Goal: Task Accomplishment & Management: Manage account settings

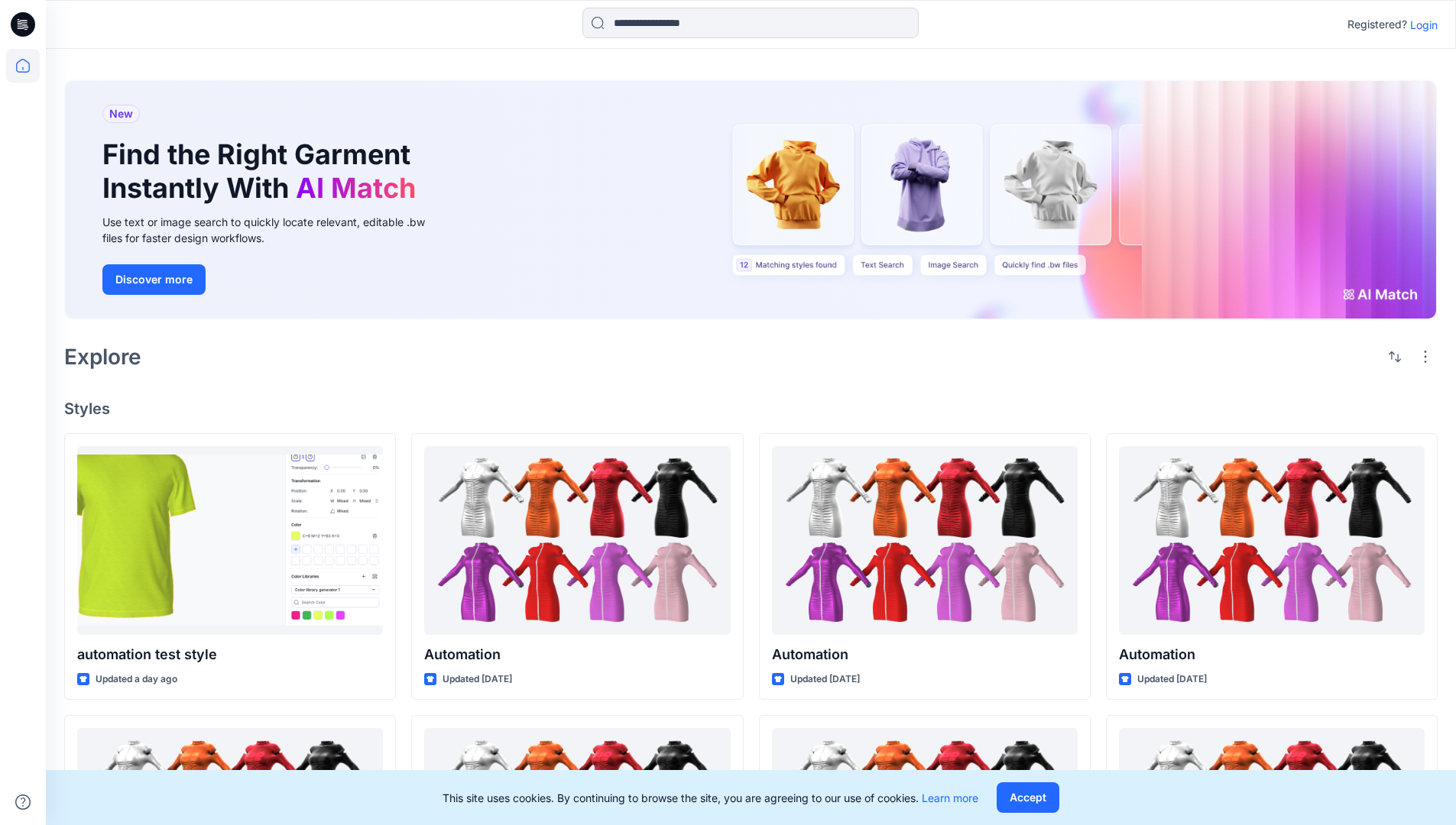
click at [1419, 24] on p "Login" at bounding box center [1424, 25] width 28 height 16
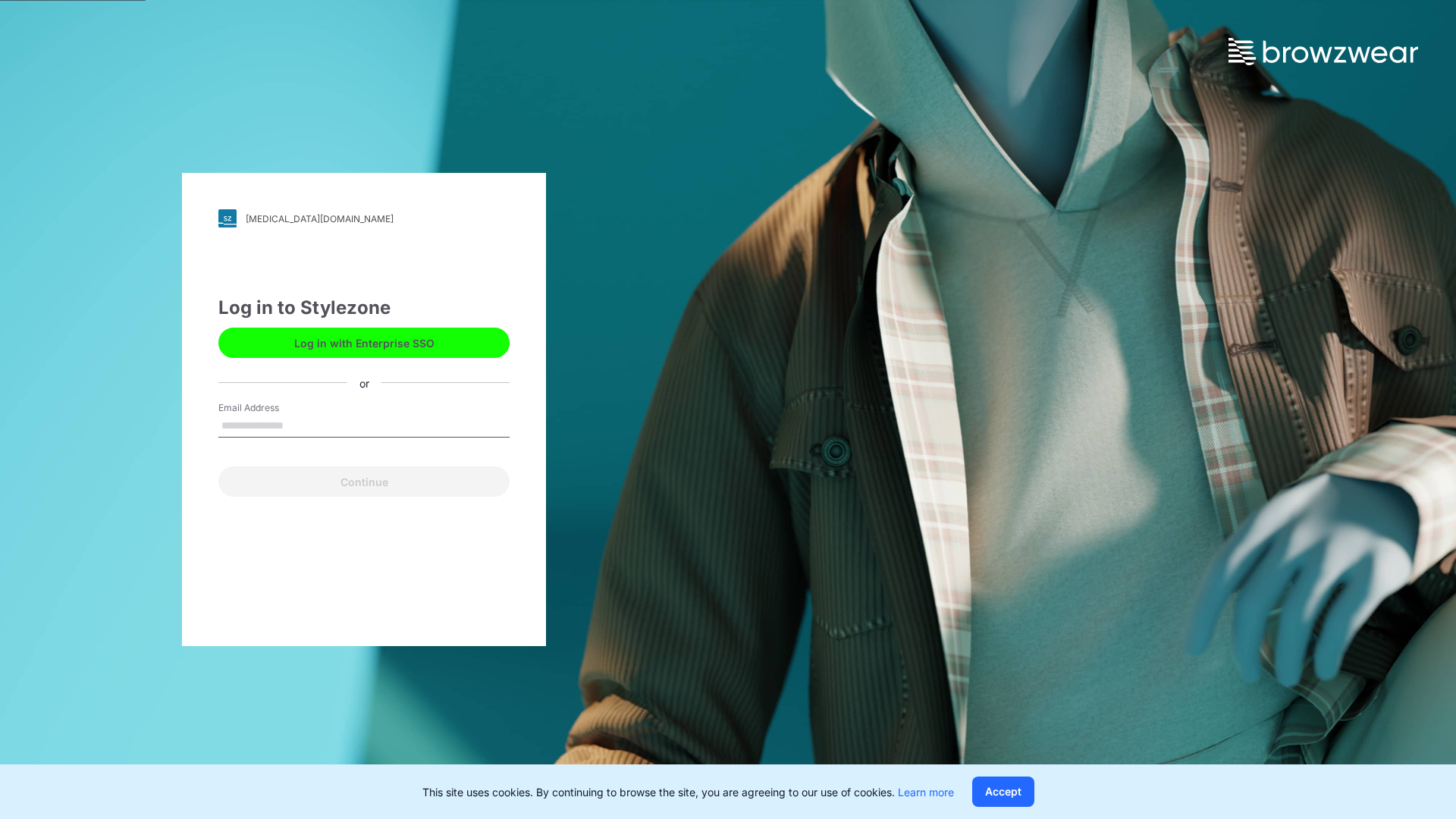
click at [299, 425] on input "Email Address" at bounding box center [364, 426] width 291 height 23
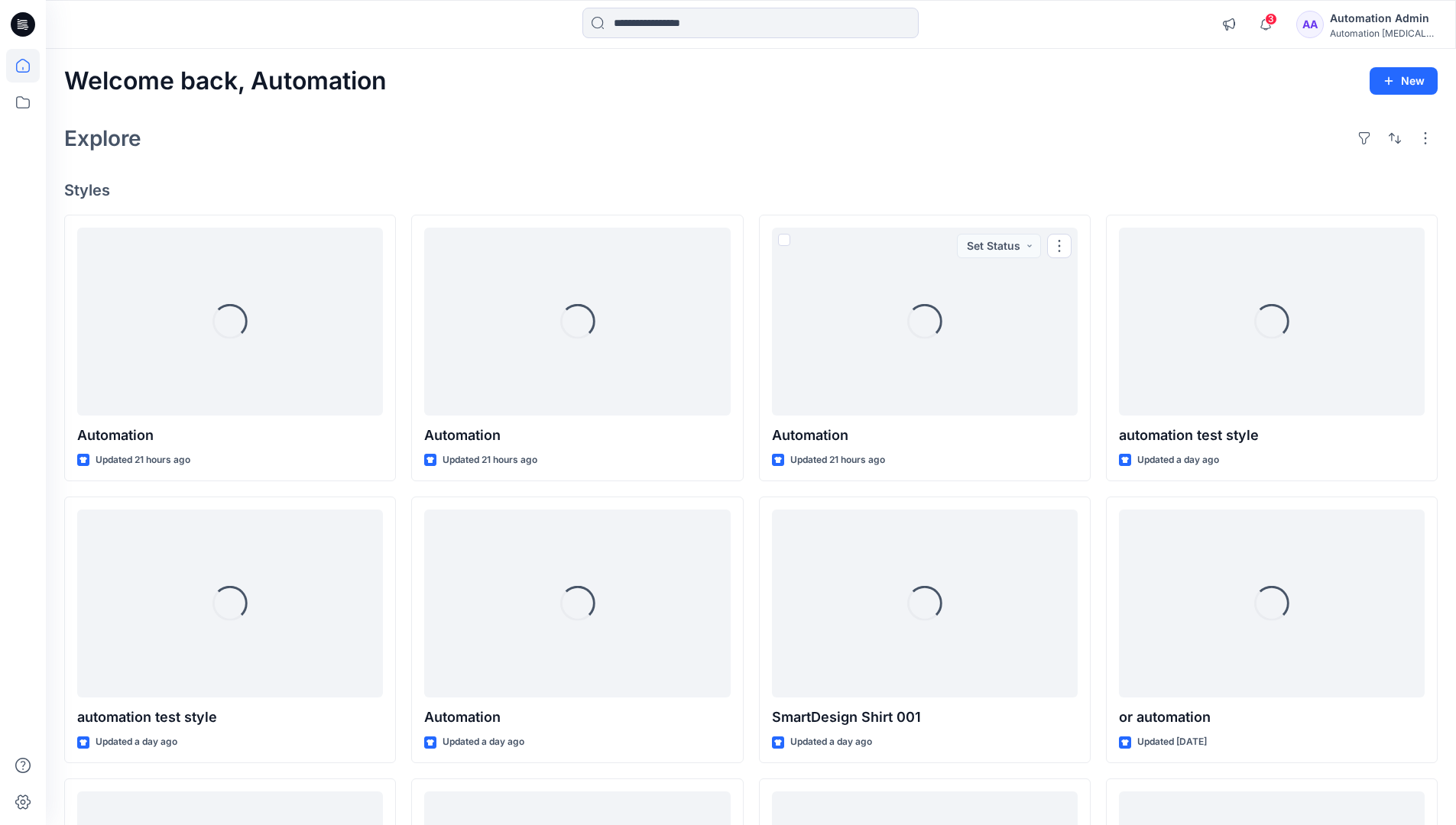
click at [29, 66] on icon at bounding box center [23, 66] width 14 height 14
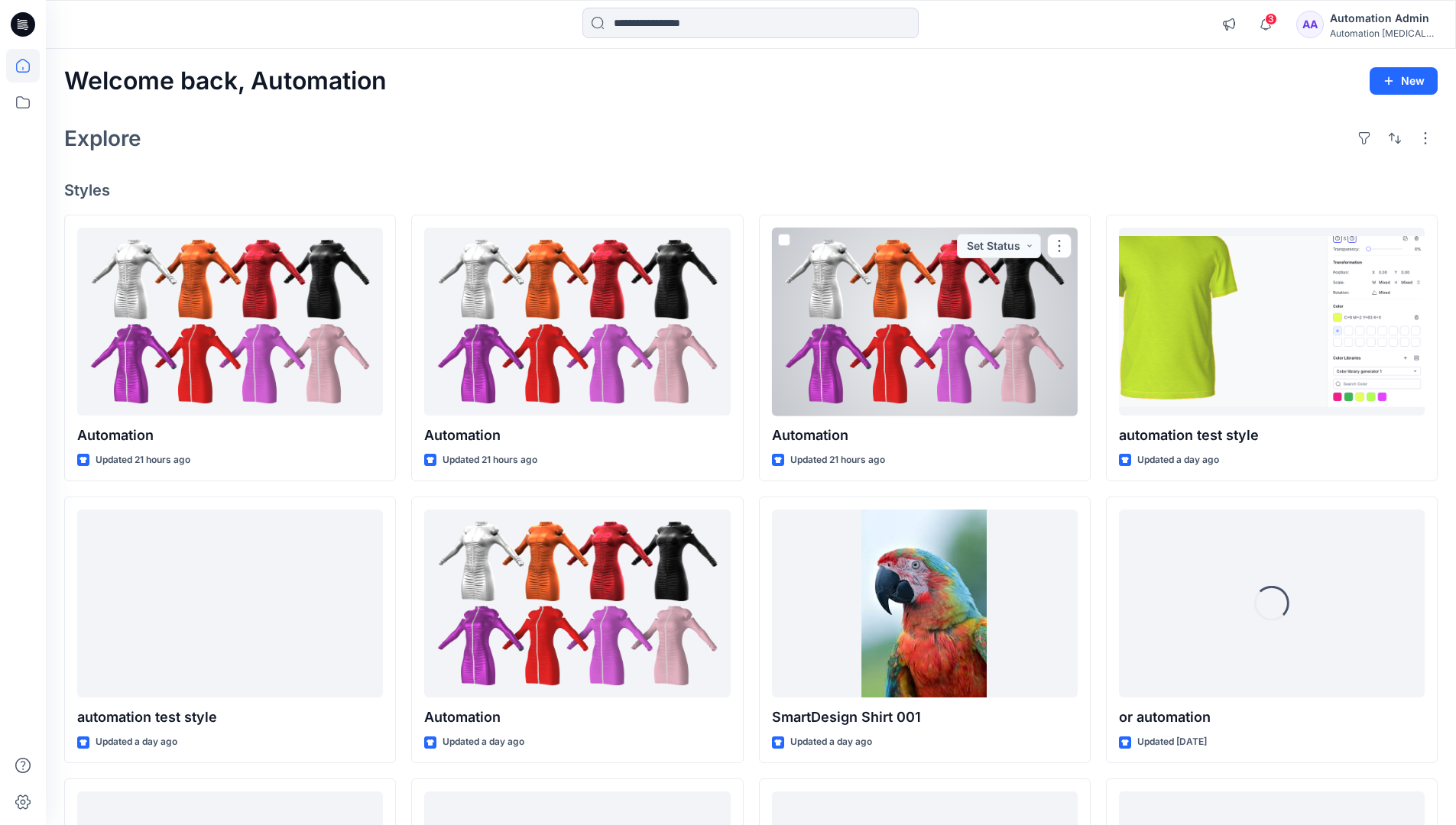
click at [1364, 24] on div "Automation Admin" at bounding box center [1383, 18] width 107 height 19
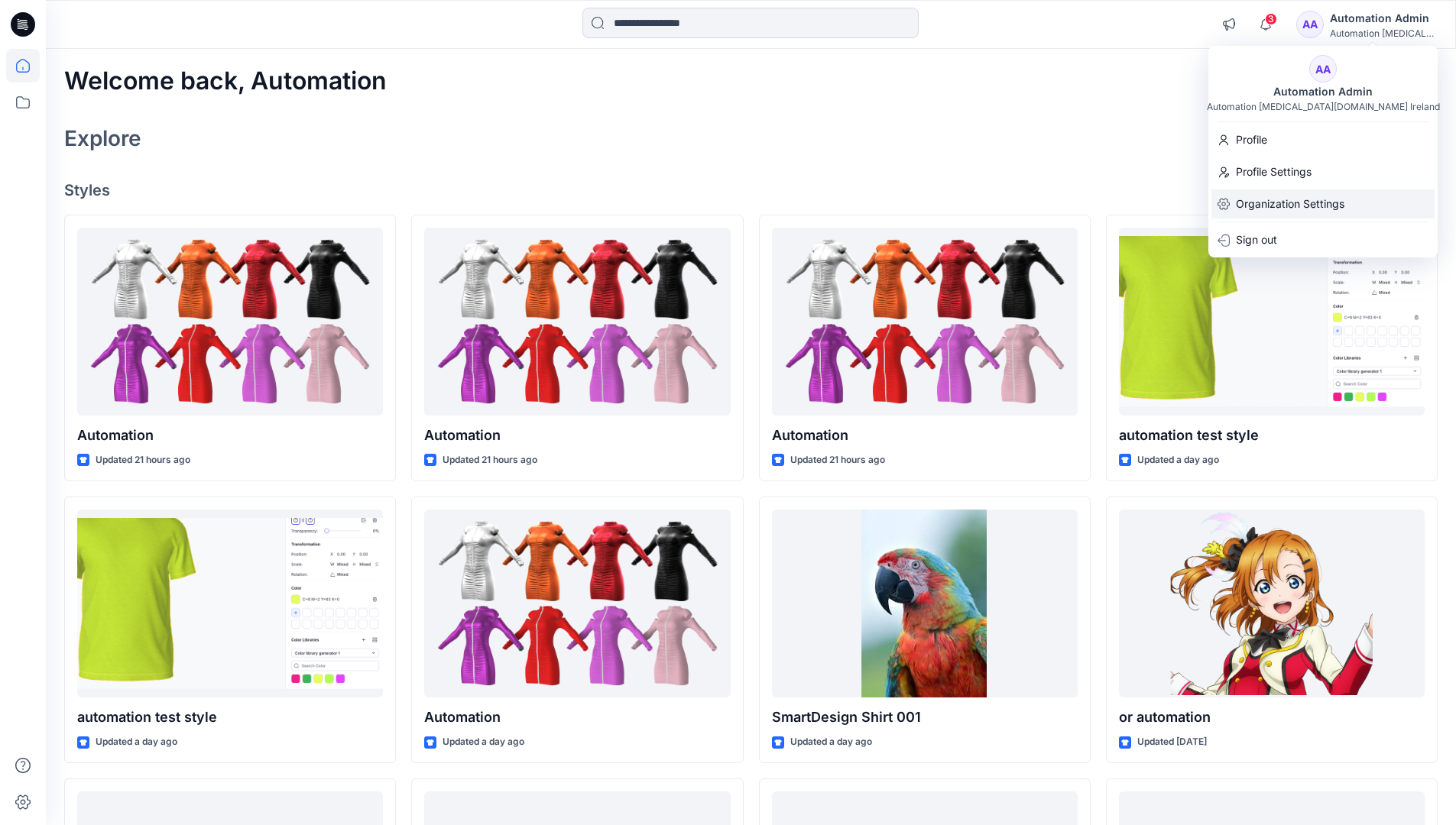
click at [1292, 194] on p "Organization Settings" at bounding box center [1290, 204] width 109 height 29
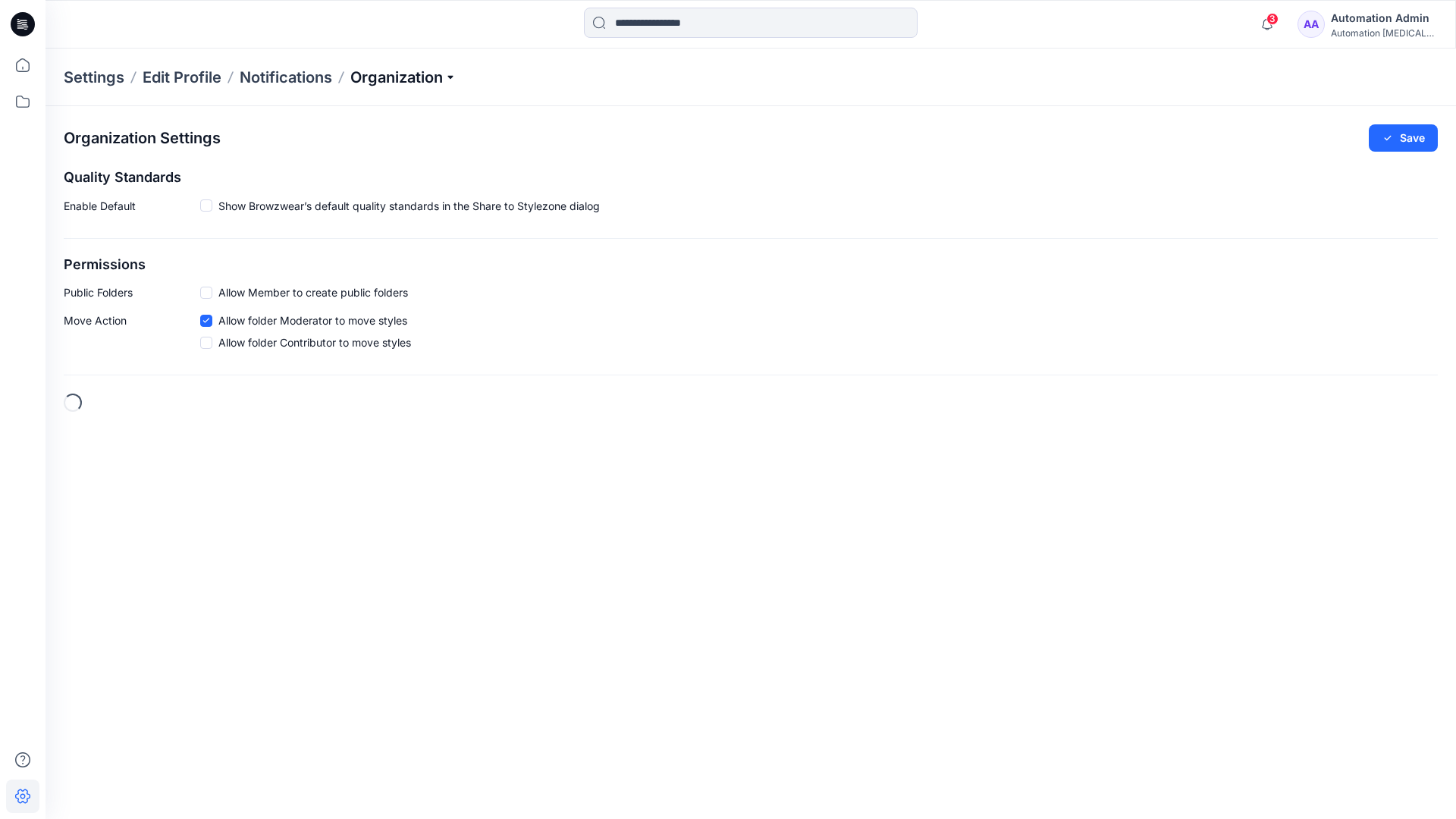
click at [451, 77] on p "Organization" at bounding box center [403, 77] width 106 height 21
click at [375, 141] on link "Edit Status Labels" at bounding box center [405, 143] width 221 height 31
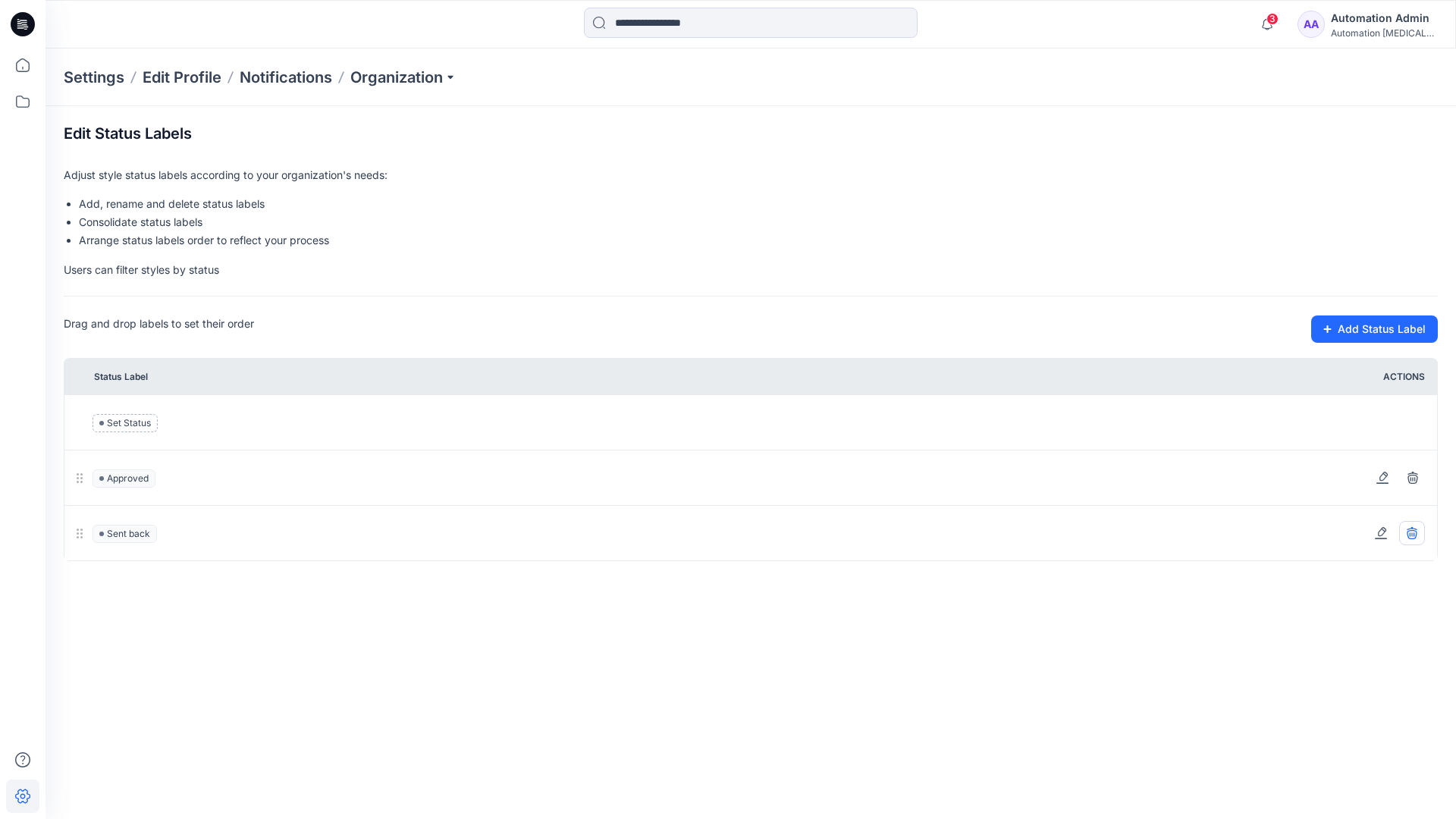
click at [1414, 532] on icon at bounding box center [1411, 532] width 10 height 10
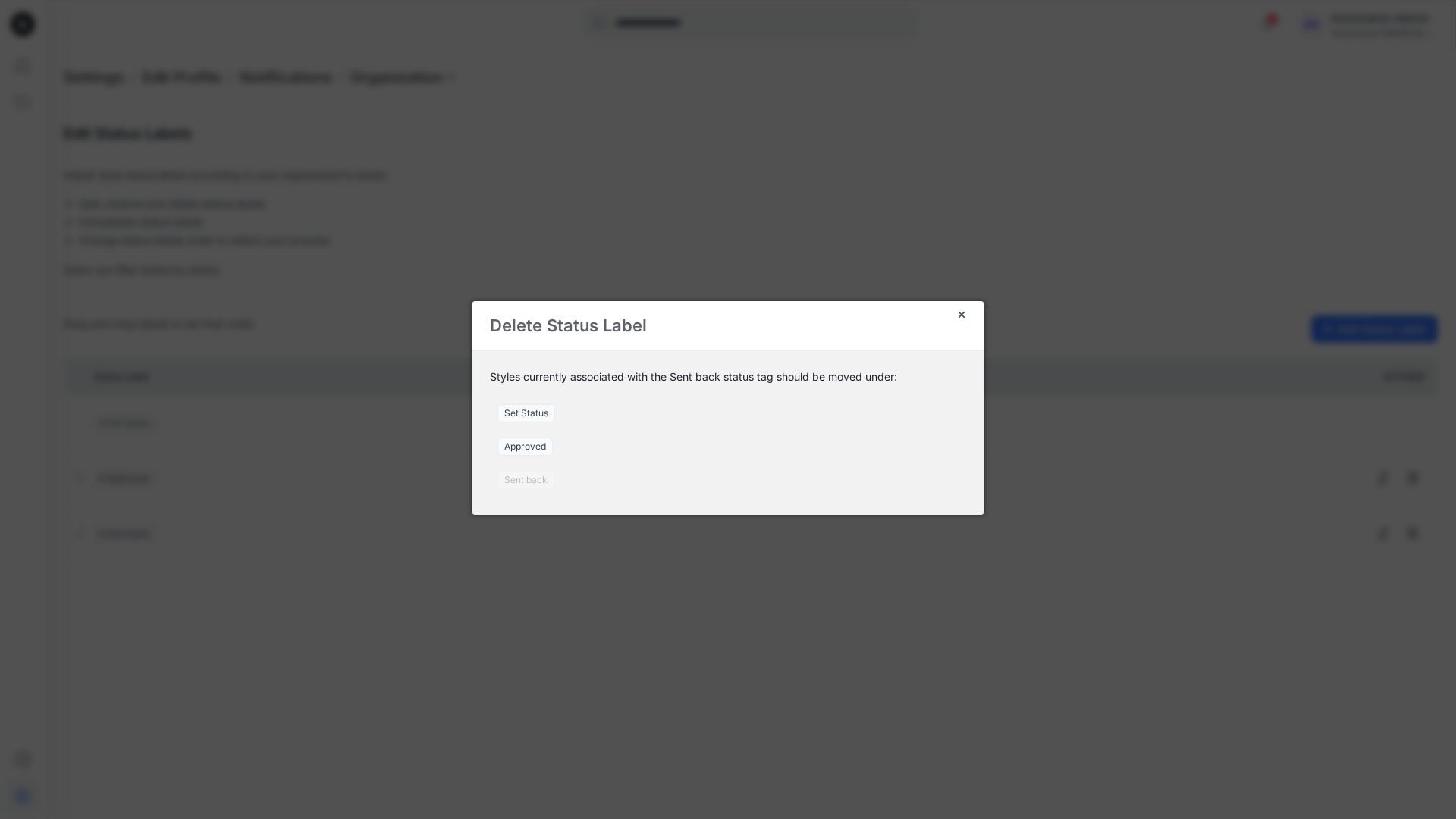
click at [532, 412] on span "Set Status" at bounding box center [526, 413] width 58 height 19
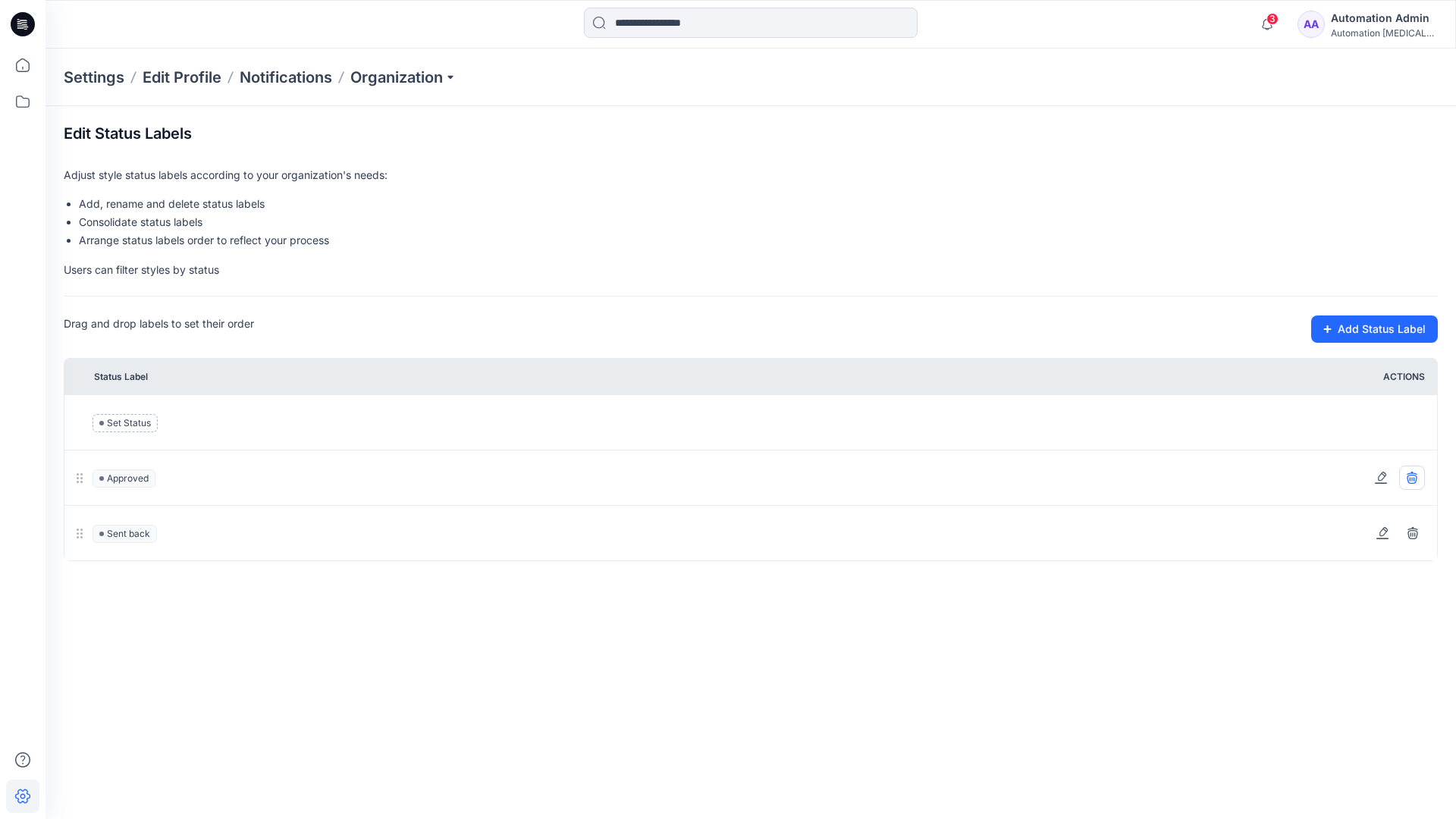
click at [1416, 480] on icon at bounding box center [1411, 479] width 10 height 9
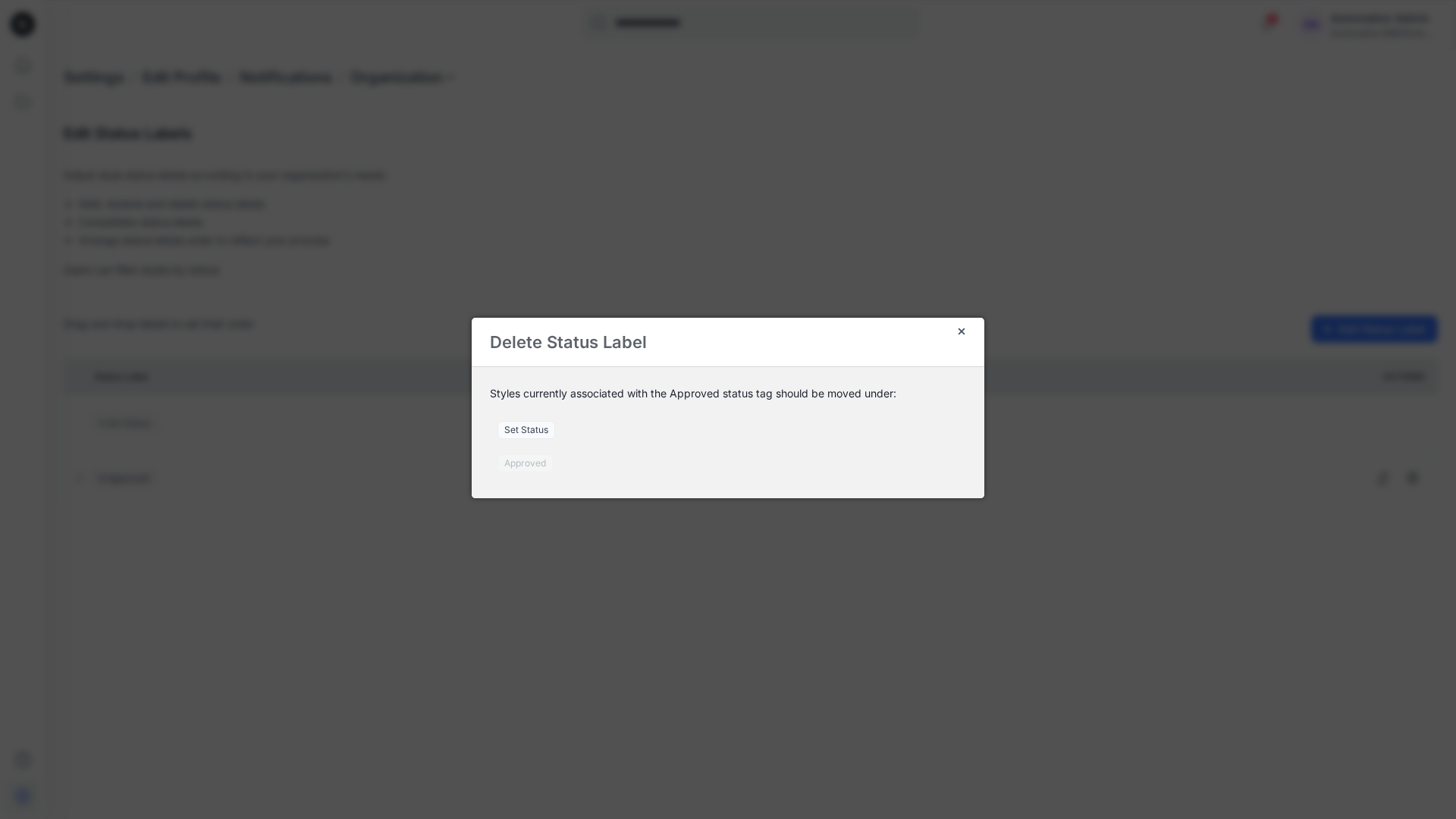
click at [534, 432] on span "Set Status" at bounding box center [526, 430] width 58 height 19
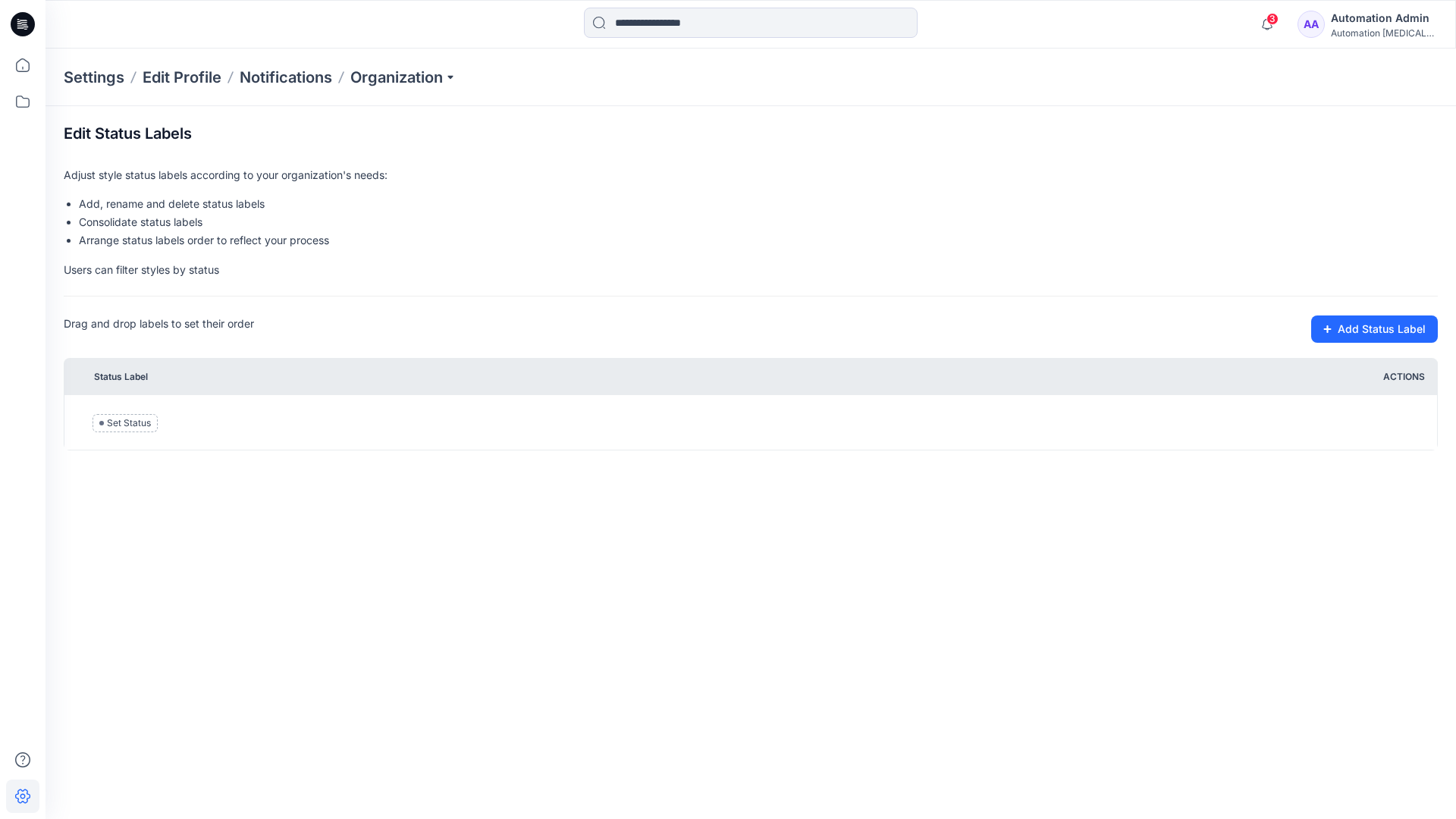
click at [1358, 31] on div "Automation [MEDICAL_DATA]..." at bounding box center [1384, 33] width 106 height 11
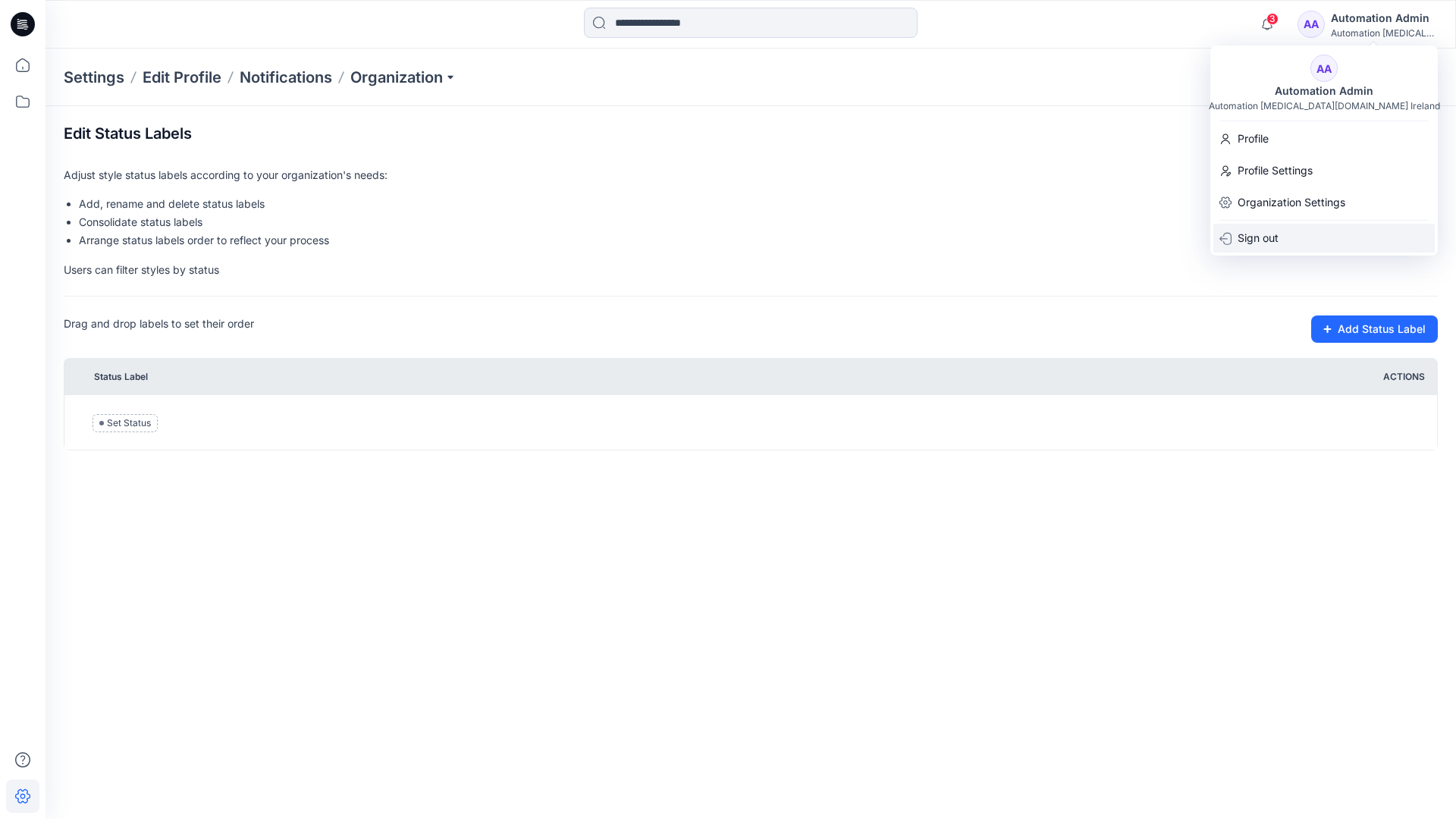
click at [1271, 233] on p "Sign out" at bounding box center [1257, 238] width 41 height 29
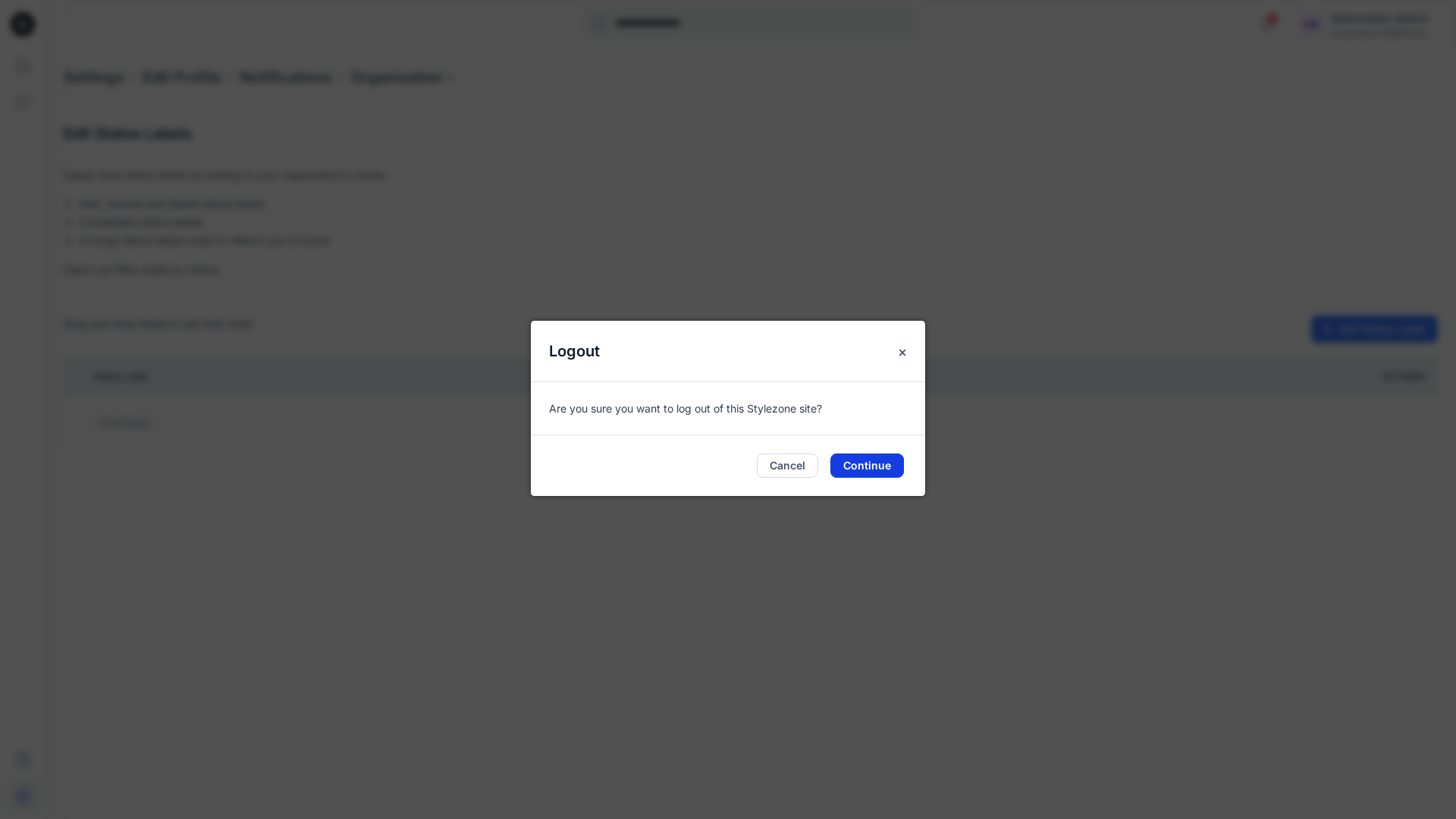
click at [876, 469] on button "Continue" at bounding box center [867, 465] width 73 height 24
